Goal: Find specific page/section: Find specific page/section

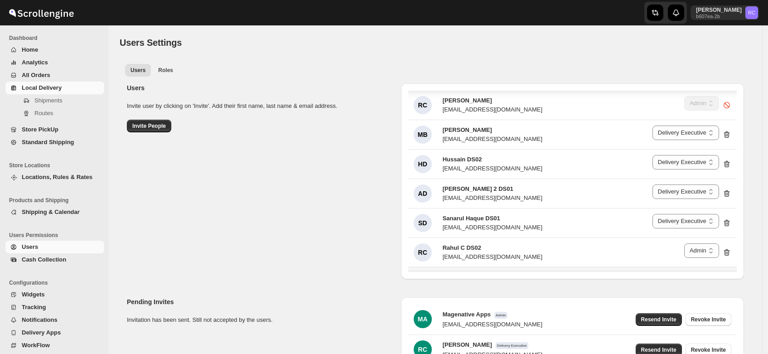
select select "637b767fbaab0276b10c91d5"
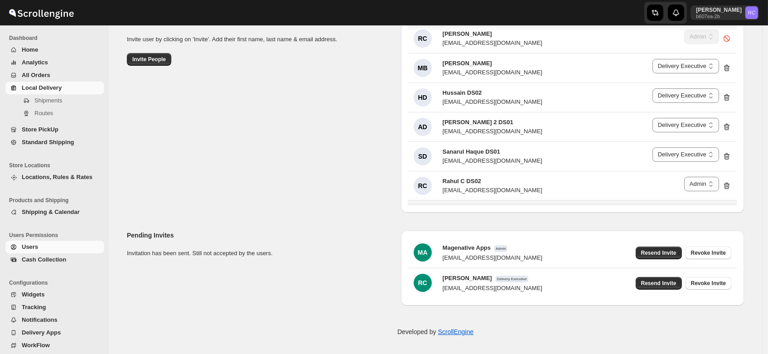
scroll to position [1494, 0]
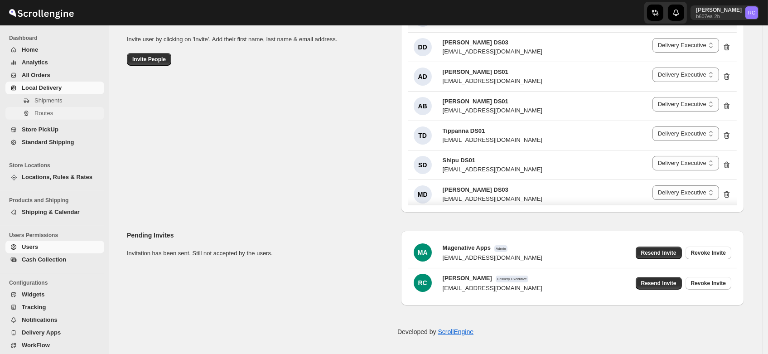
click at [44, 113] on span "Routes" at bounding box center [43, 113] width 19 height 7
